Goal: Task Accomplishment & Management: Complete application form

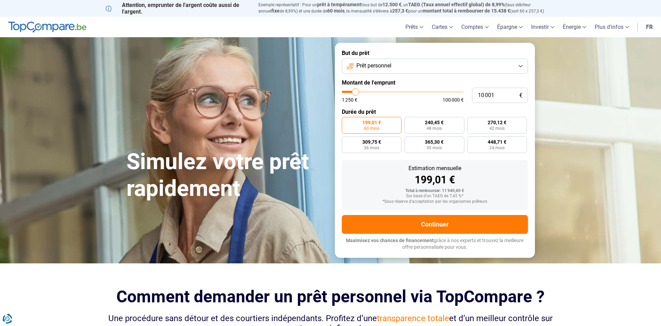
type input "1 001"
type input "1250"
type input "1"
type input "1250"
type input "12"
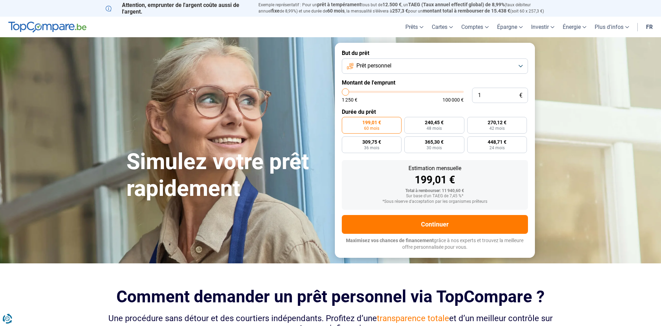
type input "1250"
type input "1"
type input "1250"
type input "0"
type input "1250"
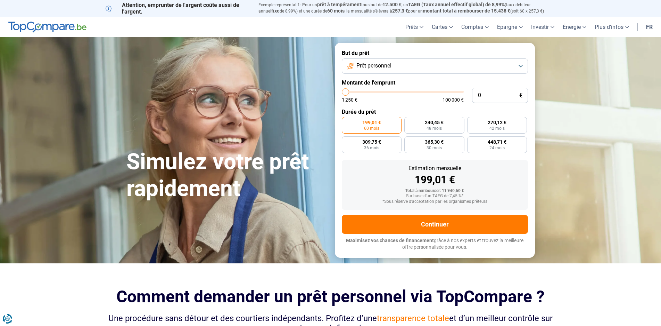
type input "2"
type input "1250"
type input "20"
type input "1250"
type input "200"
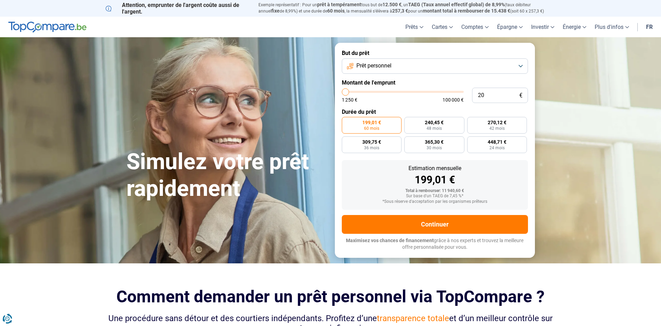
type input "1250"
type input "2 000"
type input "2000"
type input "20 000"
type input "20000"
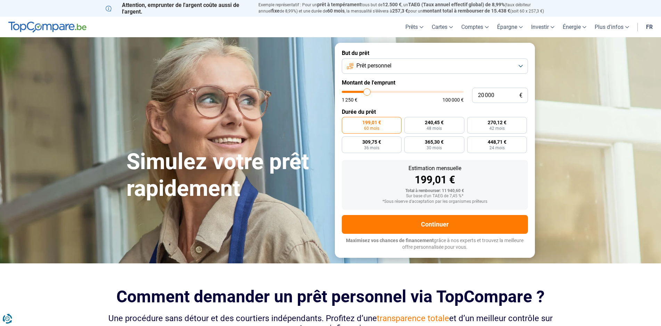
radio input "false"
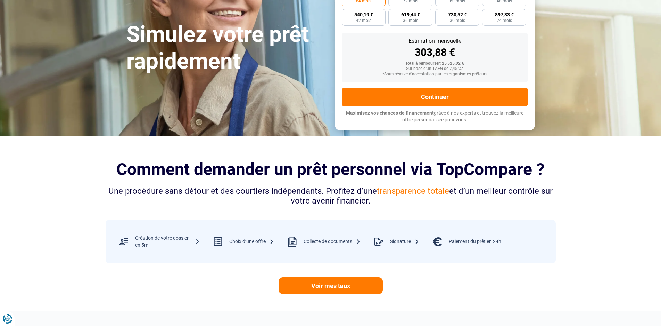
scroll to position [174, 0]
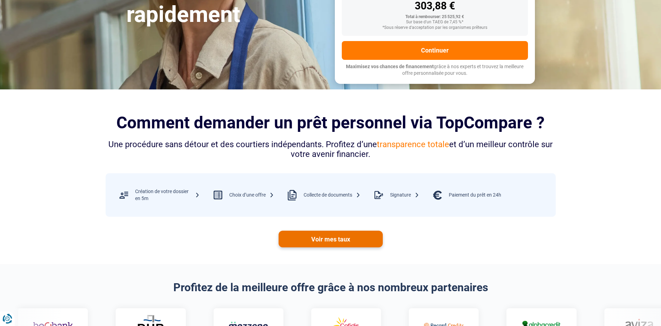
type input "20 000"
click at [348, 239] on link "Voir mes taux" at bounding box center [331, 238] width 104 height 17
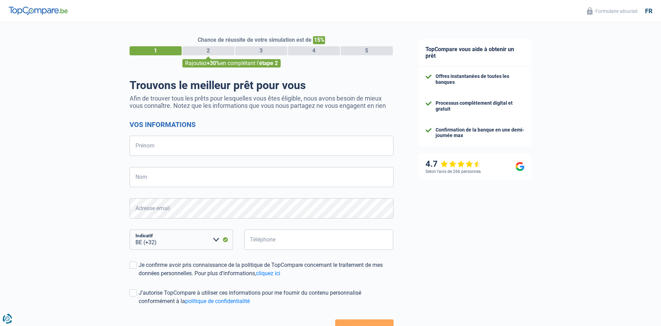
select select "32"
